Goal: Task Accomplishment & Management: Manage account settings

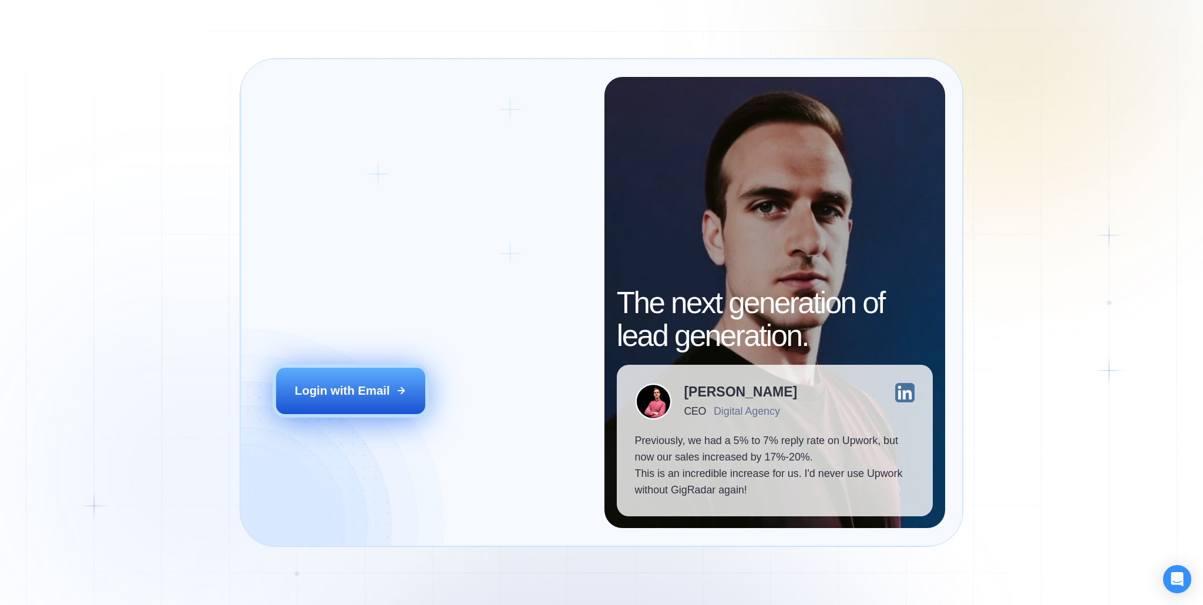
click at [381, 384] on div "Login with Email" at bounding box center [342, 391] width 95 height 16
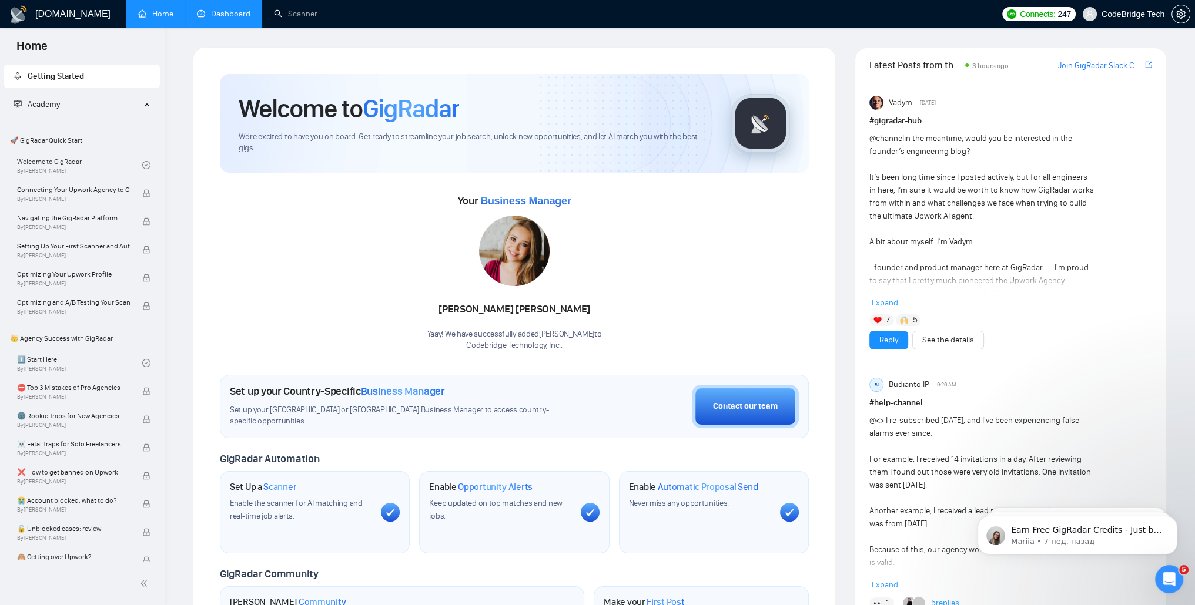
click at [223, 15] on link "Dashboard" at bounding box center [223, 14] width 53 height 10
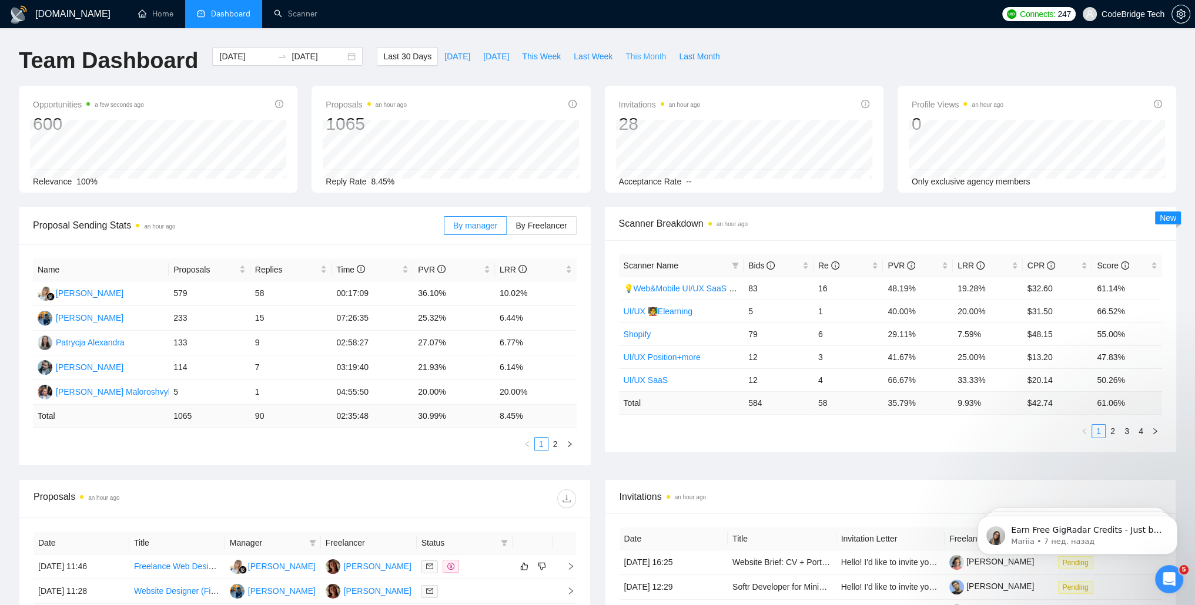
click at [625, 59] on span "This Month" at bounding box center [645, 56] width 41 height 13
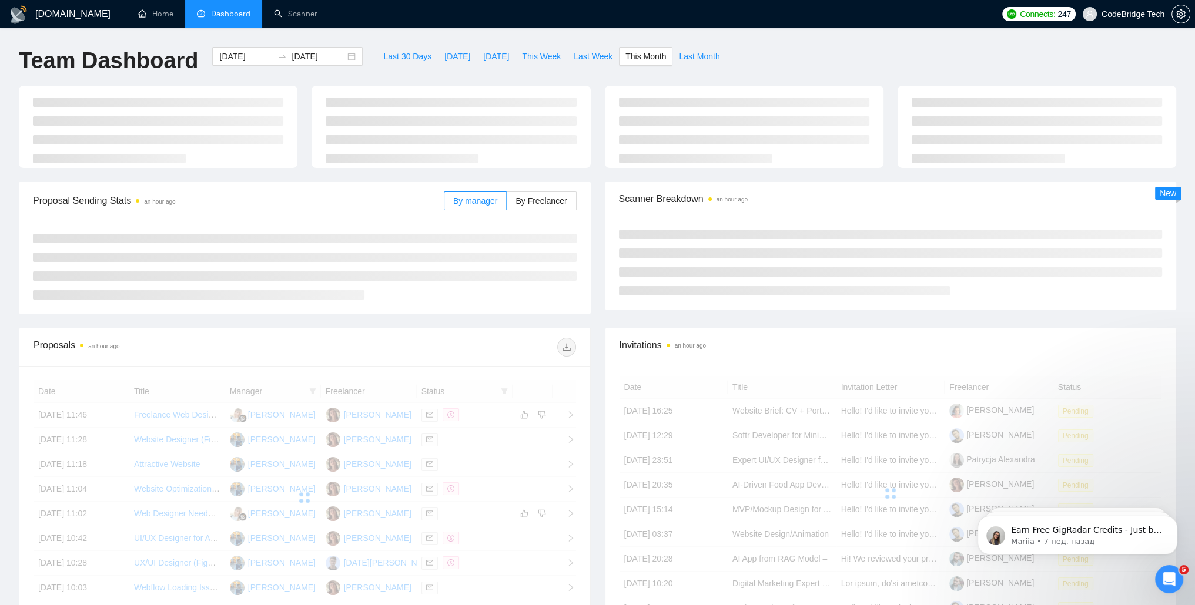
type input "2025-10-01"
type input "2025-10-31"
